Goal: Book appointment/travel/reservation

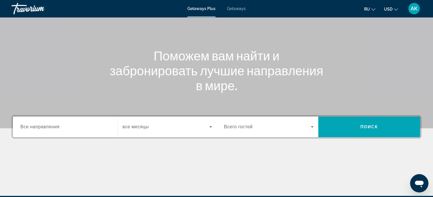
scroll to position [57, 0]
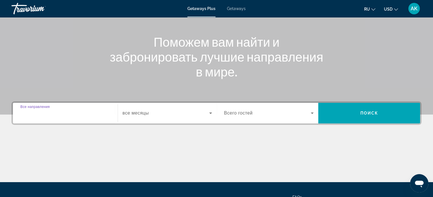
click at [63, 116] on input "Destination Все направления" at bounding box center [65, 113] width 90 height 7
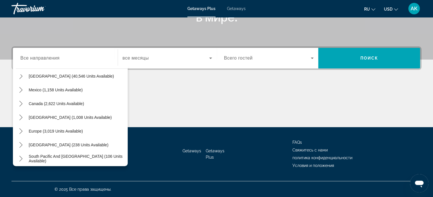
scroll to position [28, 0]
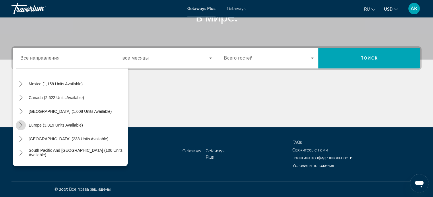
click at [20, 124] on icon "Toggle Europe (3,019 units available) submenu" at bounding box center [21, 125] width 6 height 6
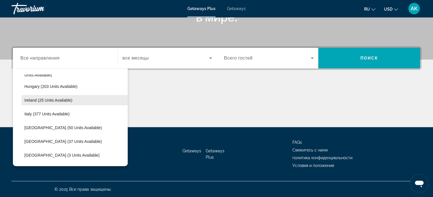
scroll to position [186, 0]
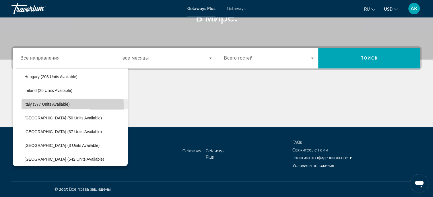
click at [34, 105] on span "Italy (377 units available)" at bounding box center [46, 104] width 45 height 5
type input "**********"
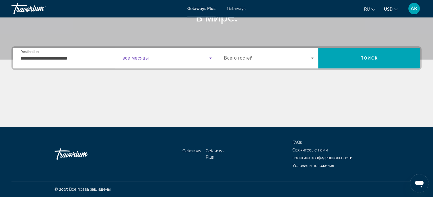
click at [209, 58] on icon "Search widget" at bounding box center [210, 58] width 7 height 7
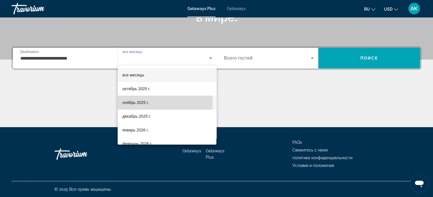
click at [150, 102] on mat-option "ноябрь 2025 г." at bounding box center [167, 103] width 99 height 14
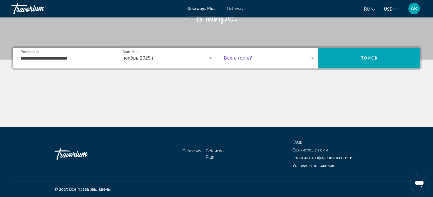
click at [312, 58] on icon "Search widget" at bounding box center [312, 58] width 3 height 1
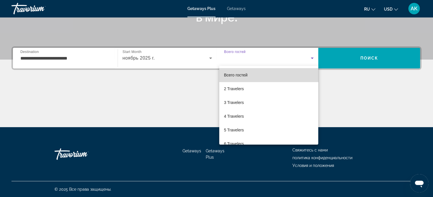
click at [270, 78] on mat-option "Всего гостей" at bounding box center [268, 75] width 99 height 14
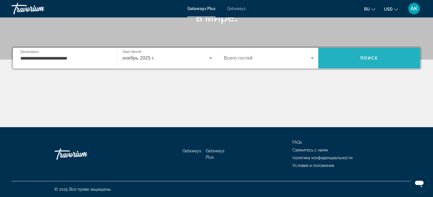
click at [354, 59] on span "Search" at bounding box center [369, 58] width 102 height 14
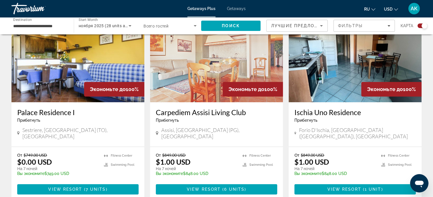
scroll to position [231, 0]
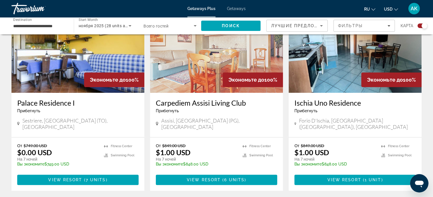
click at [172, 79] on img "Main content" at bounding box center [216, 47] width 133 height 92
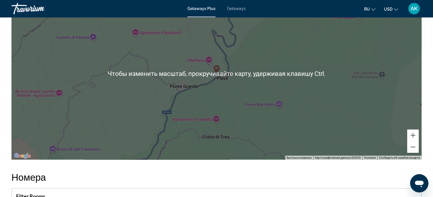
scroll to position [946, 0]
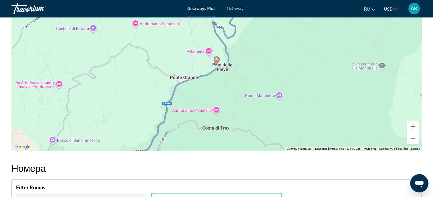
click at [414, 136] on button "Уменьшить" at bounding box center [412, 137] width 11 height 11
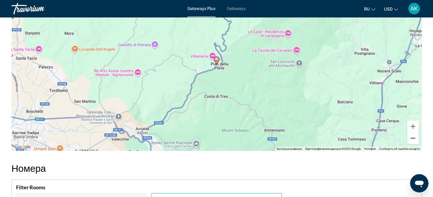
click at [414, 136] on button "Уменьшить" at bounding box center [412, 137] width 11 height 11
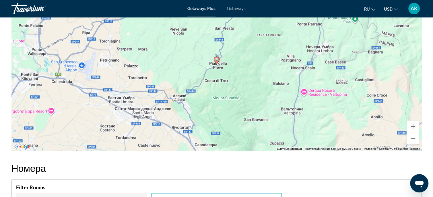
click at [413, 136] on button "Уменьшить" at bounding box center [412, 137] width 11 height 11
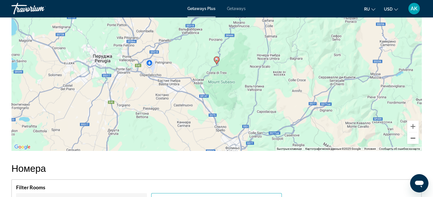
click at [413, 136] on button "Уменьшить" at bounding box center [412, 137] width 11 height 11
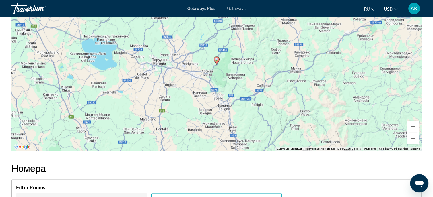
click at [413, 136] on button "Уменьшить" at bounding box center [412, 137] width 11 height 11
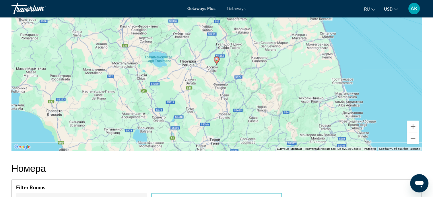
click at [413, 136] on button "Уменьшить" at bounding box center [412, 137] width 11 height 11
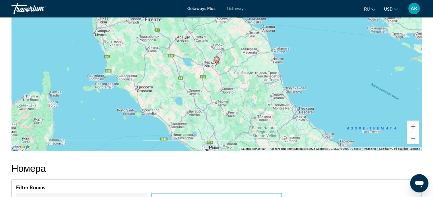
click at [413, 136] on button "Уменьшить" at bounding box center [412, 137] width 11 height 11
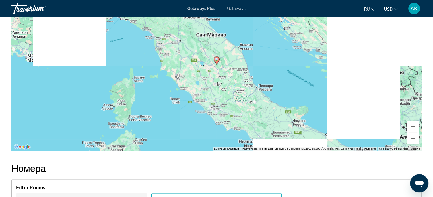
click at [413, 136] on button "Уменьшить" at bounding box center [412, 137] width 11 height 11
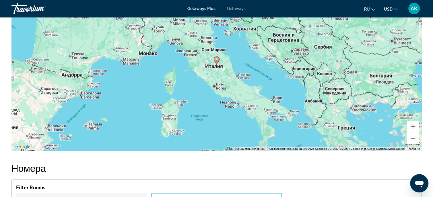
click at [413, 136] on button "Уменьшить" at bounding box center [412, 137] width 11 height 11
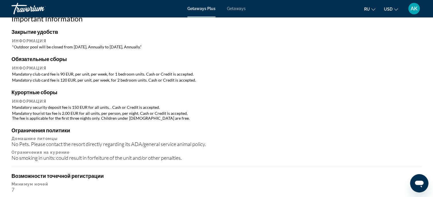
scroll to position [578, 0]
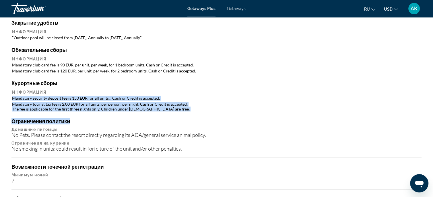
drag, startPoint x: 12, startPoint y: 96, endPoint x: 161, endPoint y: 116, distance: 149.5
click at [161, 116] on div "Закрытие удобств Информация "Outdoor pool will be closed from [DATE], Annually …" at bounding box center [216, 168] width 410 height 299
click at [155, 113] on div "Закрытие удобств Информация "Outdoor pool will be closed from [DATE], Annually …" at bounding box center [216, 168] width 410 height 299
drag, startPoint x: 13, startPoint y: 96, endPoint x: 167, endPoint y: 109, distance: 155.4
click at [167, 109] on table "Информация Mandatory security deposit fee is 150 EUR for all units, . Cash or C…" at bounding box center [216, 100] width 410 height 23
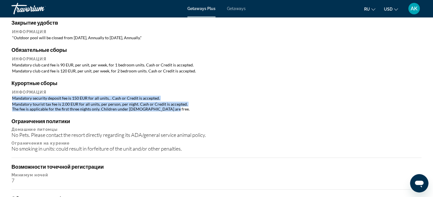
click at [274, 102] on td "Mandatory tourist tax fee is 2.00 EUR for all units, per person, per night. Cas…" at bounding box center [216, 107] width 409 height 10
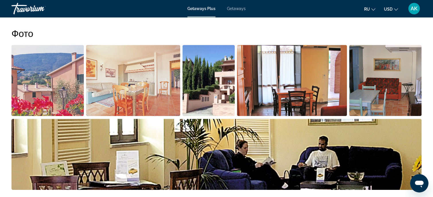
scroll to position [234, 0]
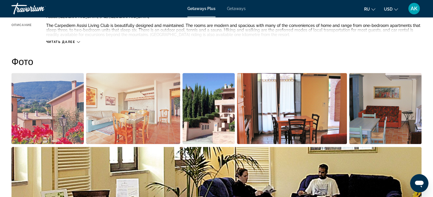
click at [60, 100] on img "Open full-screen image slider" at bounding box center [47, 108] width 72 height 71
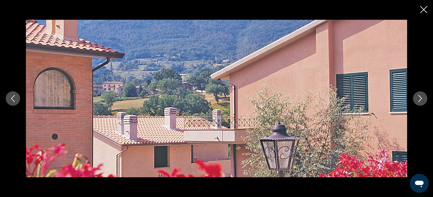
click at [419, 98] on icon "Next image" at bounding box center [419, 98] width 7 height 7
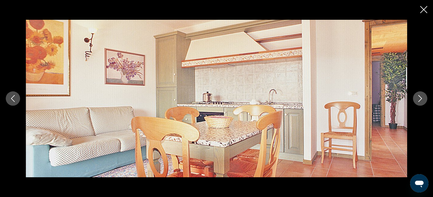
click at [419, 98] on icon "Next image" at bounding box center [419, 98] width 7 height 7
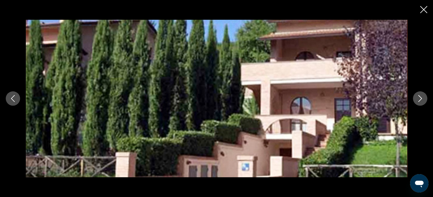
click at [419, 98] on icon "Next image" at bounding box center [419, 98] width 7 height 7
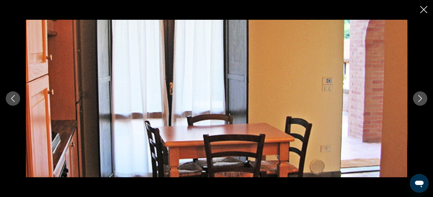
click at [419, 96] on icon "Next image" at bounding box center [420, 98] width 4 height 7
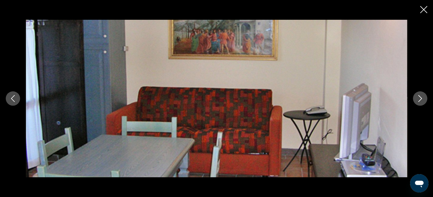
click at [419, 96] on icon "Next image" at bounding box center [420, 98] width 4 height 7
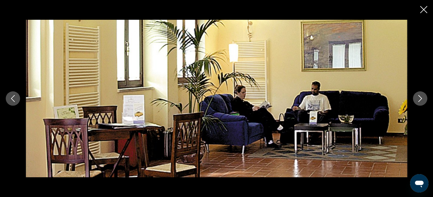
click at [419, 96] on icon "Next image" at bounding box center [420, 98] width 4 height 7
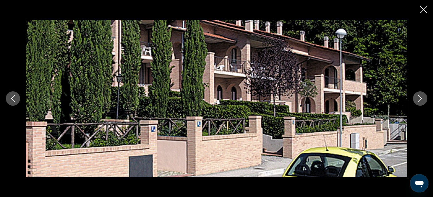
click at [418, 95] on icon "Next image" at bounding box center [419, 98] width 7 height 7
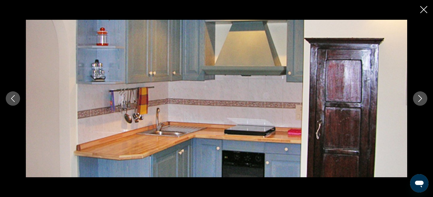
click at [419, 100] on icon "Next image" at bounding box center [419, 98] width 7 height 7
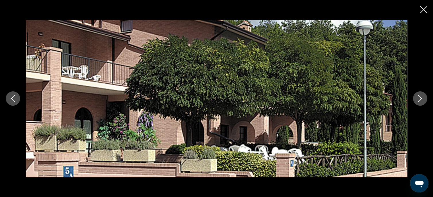
click at [419, 99] on icon "Next image" at bounding box center [419, 98] width 7 height 7
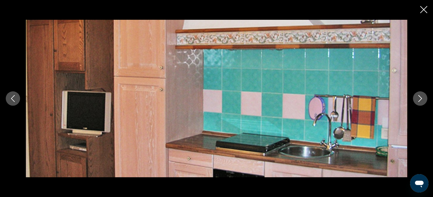
click at [419, 99] on icon "Next image" at bounding box center [419, 98] width 7 height 7
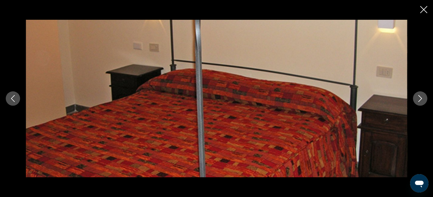
click at [422, 10] on icon "Close slideshow" at bounding box center [423, 9] width 7 height 7
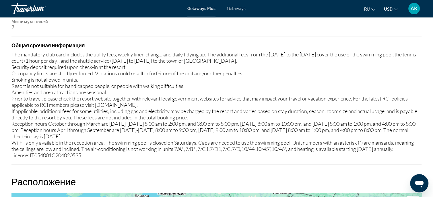
scroll to position [722, 0]
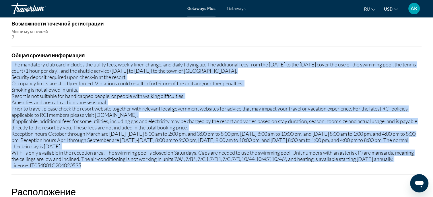
drag, startPoint x: 12, startPoint y: 62, endPoint x: 297, endPoint y: 158, distance: 300.9
click at [304, 160] on div "The mandatory club card includes the utility fees, weekly linen change, and dai…" at bounding box center [216, 114] width 410 height 107
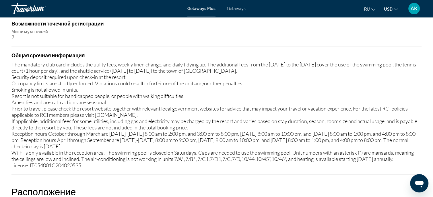
drag, startPoint x: 97, startPoint y: 50, endPoint x: 92, endPoint y: 52, distance: 5.3
click at [96, 52] on h4 "Общая срочная информация" at bounding box center [216, 55] width 410 height 6
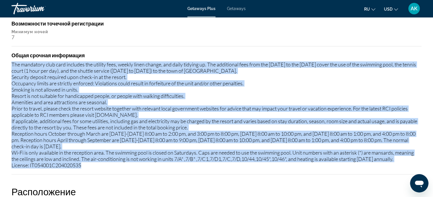
drag, startPoint x: 12, startPoint y: 63, endPoint x: 364, endPoint y: 163, distance: 365.2
click at [364, 163] on div "The mandatory club card includes the utility fees, weekly linen change, and dai…" at bounding box center [216, 114] width 410 height 107
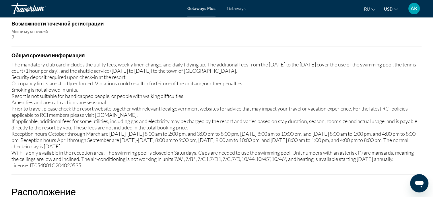
click at [420, 39] on div "7" at bounding box center [216, 37] width 410 height 6
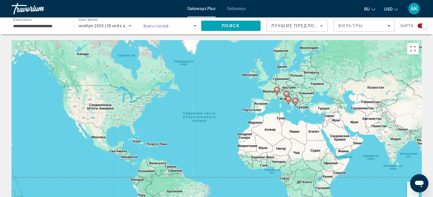
click at [194, 26] on icon "Search widget" at bounding box center [195, 25] width 3 height 1
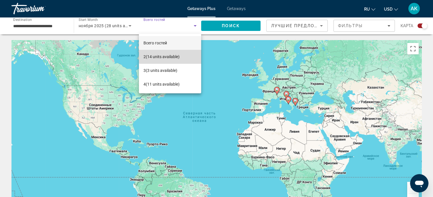
click at [170, 55] on span "2 (14 units available)" at bounding box center [161, 56] width 36 height 7
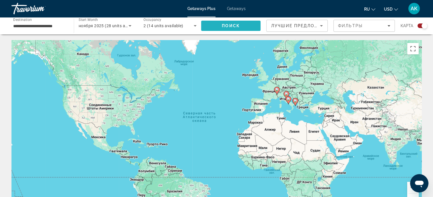
click at [217, 26] on span "Search" at bounding box center [230, 26] width 59 height 14
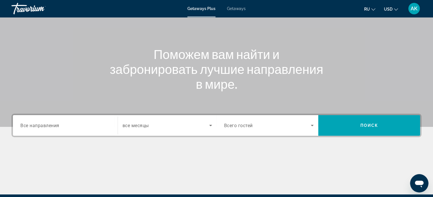
scroll to position [55, 0]
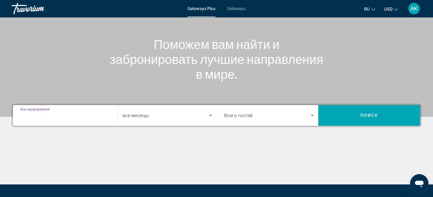
click at [61, 114] on input "Destination Все направления" at bounding box center [65, 115] width 90 height 7
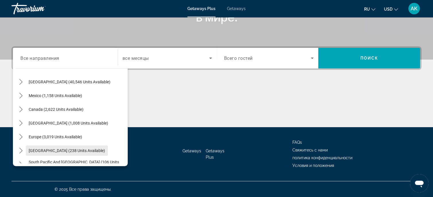
scroll to position [57, 0]
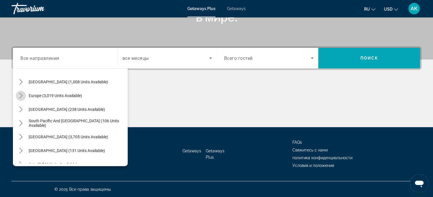
click at [21, 95] on icon "Toggle Europe (3,019 units available) submenu" at bounding box center [21, 96] width 6 height 6
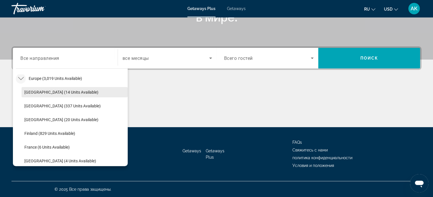
scroll to position [46, 0]
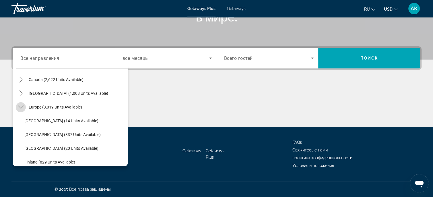
click at [22, 106] on icon "Toggle Europe (3,019 units available) submenu" at bounding box center [21, 107] width 6 height 6
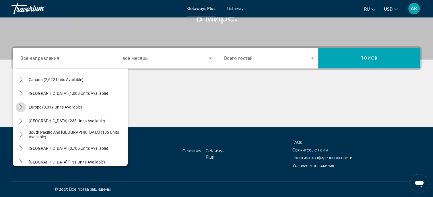
click at [22, 105] on icon "Toggle Europe (3,019 units available) submenu" at bounding box center [21, 107] width 6 height 6
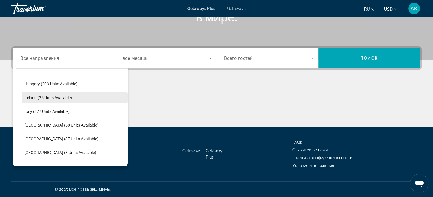
scroll to position [189, 0]
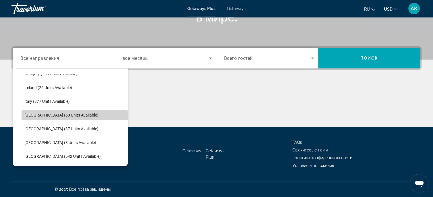
click at [78, 116] on span "Select destination: Portugal (50 units available)" at bounding box center [75, 115] width 106 height 14
type input "**********"
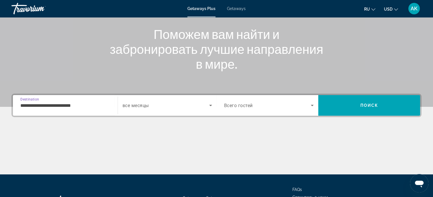
scroll to position [55, 0]
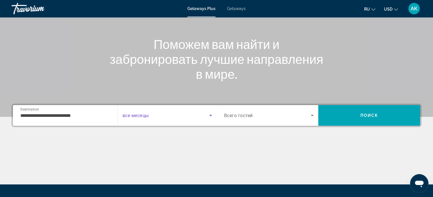
click at [211, 116] on icon "Search widget" at bounding box center [210, 115] width 7 height 7
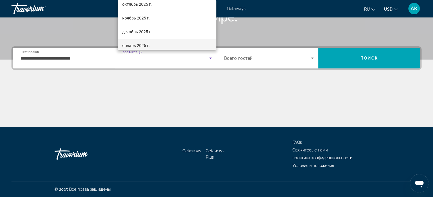
scroll to position [29, 0]
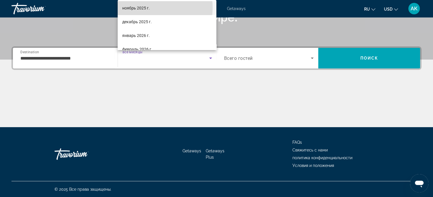
click at [147, 7] on span "ноябрь 2025 г." at bounding box center [136, 8] width 28 height 7
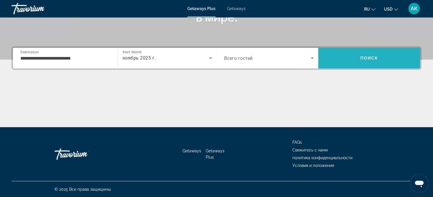
click at [367, 58] on span "Поиск" at bounding box center [369, 58] width 18 height 5
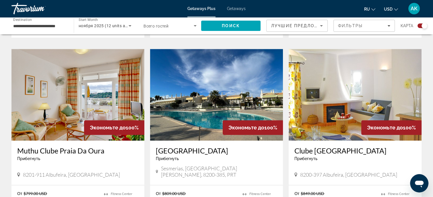
scroll to position [401, 0]
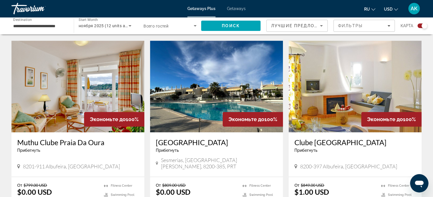
click at [93, 91] on img "Main content" at bounding box center [77, 87] width 133 height 92
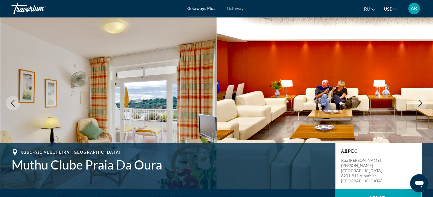
click at [422, 102] on icon "Next image" at bounding box center [419, 103] width 7 height 7
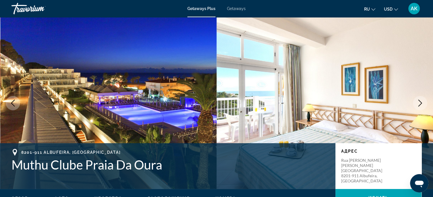
click at [422, 102] on icon "Next image" at bounding box center [419, 103] width 7 height 7
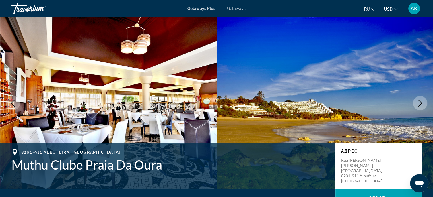
click at [418, 101] on icon "Next image" at bounding box center [419, 103] width 7 height 7
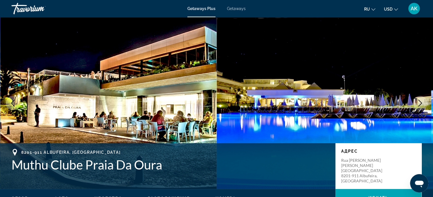
click at [418, 102] on icon "Next image" at bounding box center [419, 103] width 7 height 7
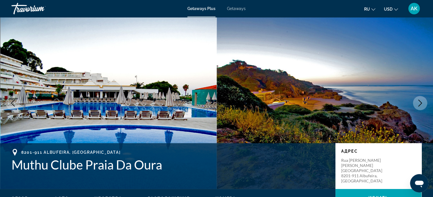
click at [421, 101] on icon "Next image" at bounding box center [419, 103] width 7 height 7
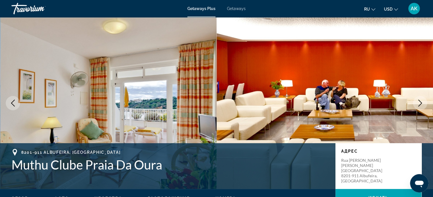
click at [421, 101] on icon "Next image" at bounding box center [419, 103] width 7 height 7
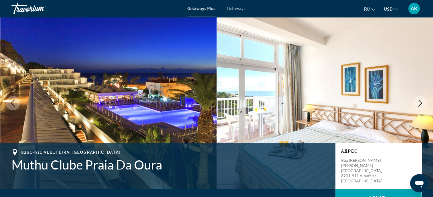
click at [421, 101] on icon "Next image" at bounding box center [419, 103] width 7 height 7
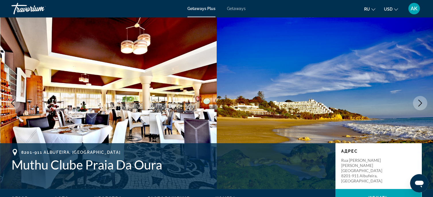
click at [420, 102] on icon "Next image" at bounding box center [419, 103] width 7 height 7
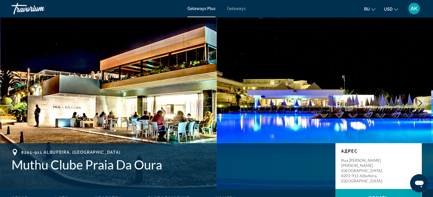
click at [420, 102] on icon "Next image" at bounding box center [419, 103] width 7 height 7
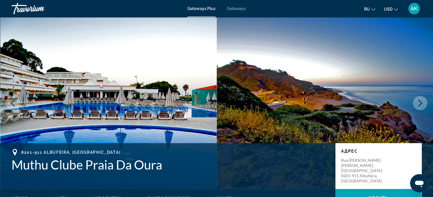
click at [420, 100] on icon "Next image" at bounding box center [419, 103] width 7 height 7
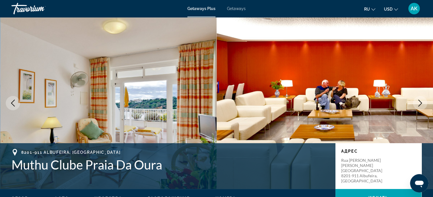
click at [420, 102] on icon "Next image" at bounding box center [420, 103] width 4 height 7
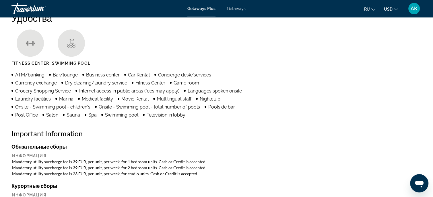
scroll to position [487, 0]
